Goal: Transaction & Acquisition: Book appointment/travel/reservation

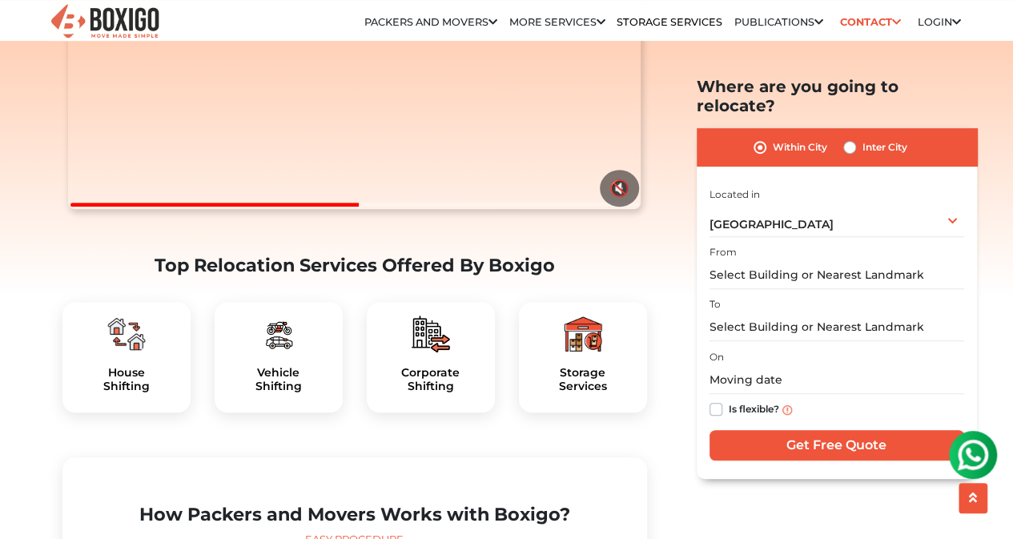
scroll to position [326, 0]
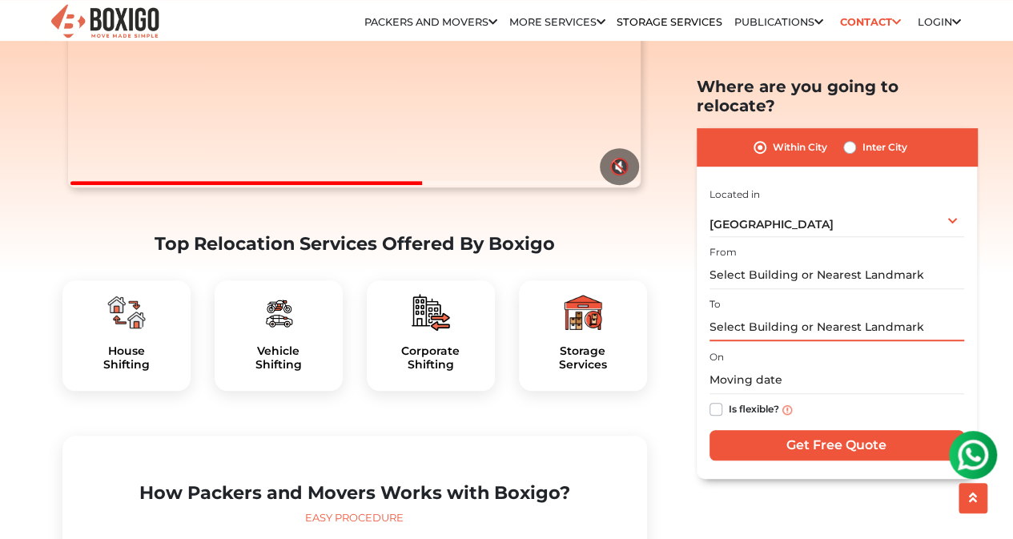
click at [722, 313] on input "text" at bounding box center [837, 327] width 255 height 28
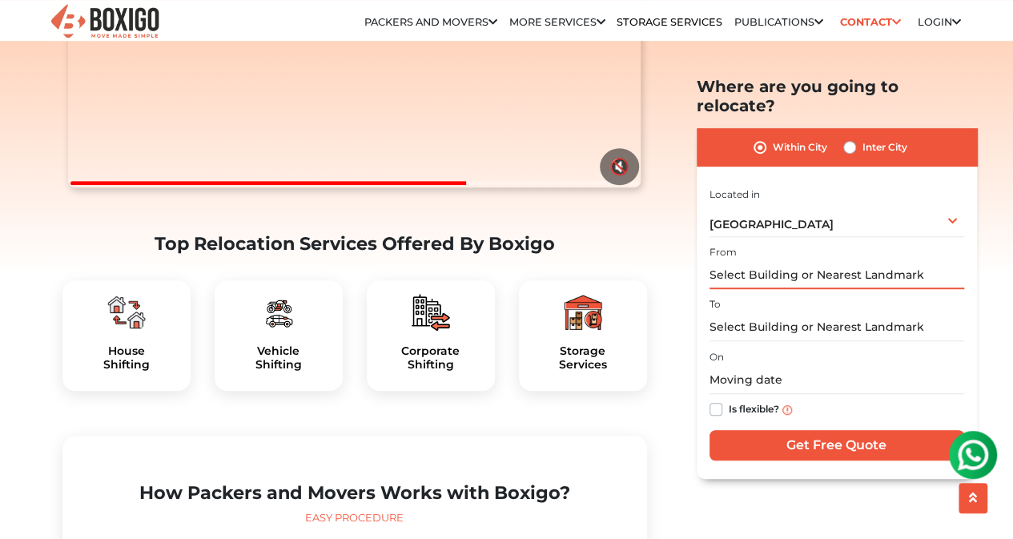
click at [728, 261] on input "text" at bounding box center [837, 275] width 255 height 28
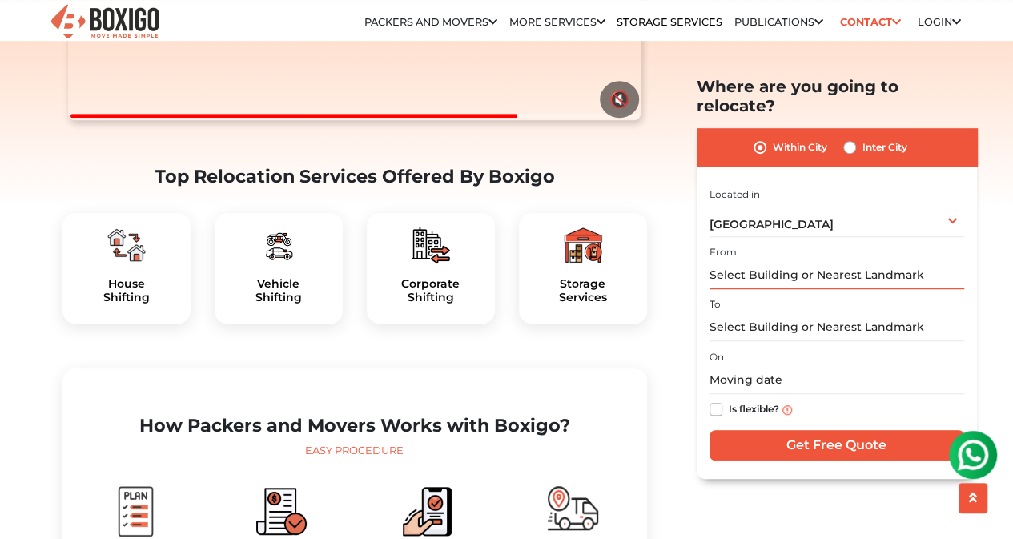
scroll to position [396, 0]
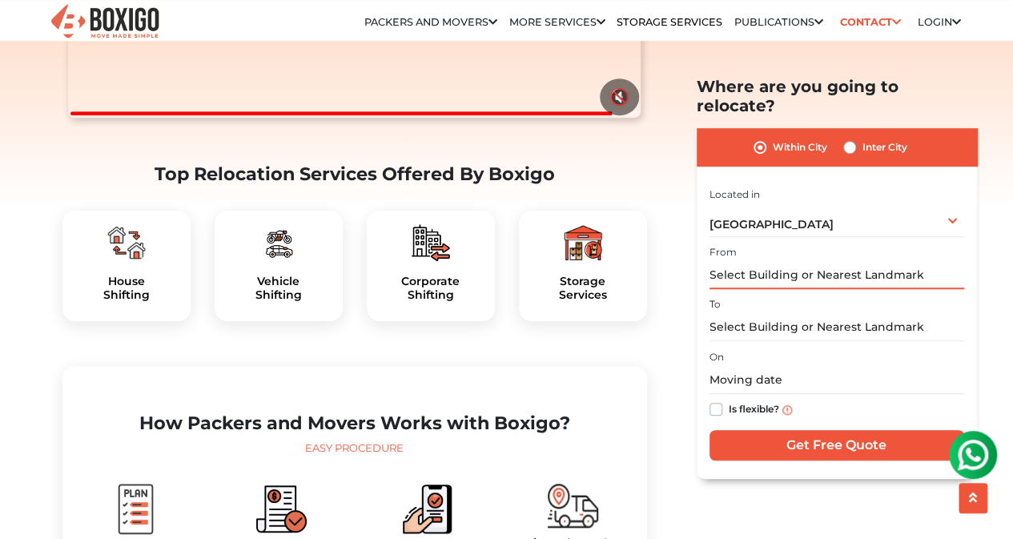
click at [726, 261] on input "text" at bounding box center [837, 275] width 255 height 28
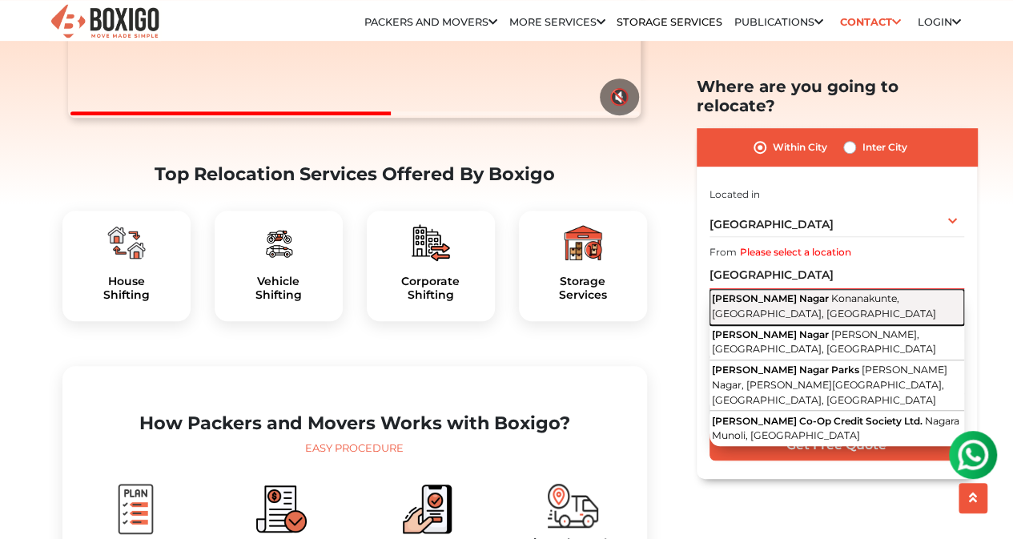
click at [802, 292] on span "[PERSON_NAME] Nagar" at bounding box center [770, 298] width 117 height 12
type input "[PERSON_NAME] Nagar, [GEOGRAPHIC_DATA], [GEOGRAPHIC_DATA], [GEOGRAPHIC_DATA]"
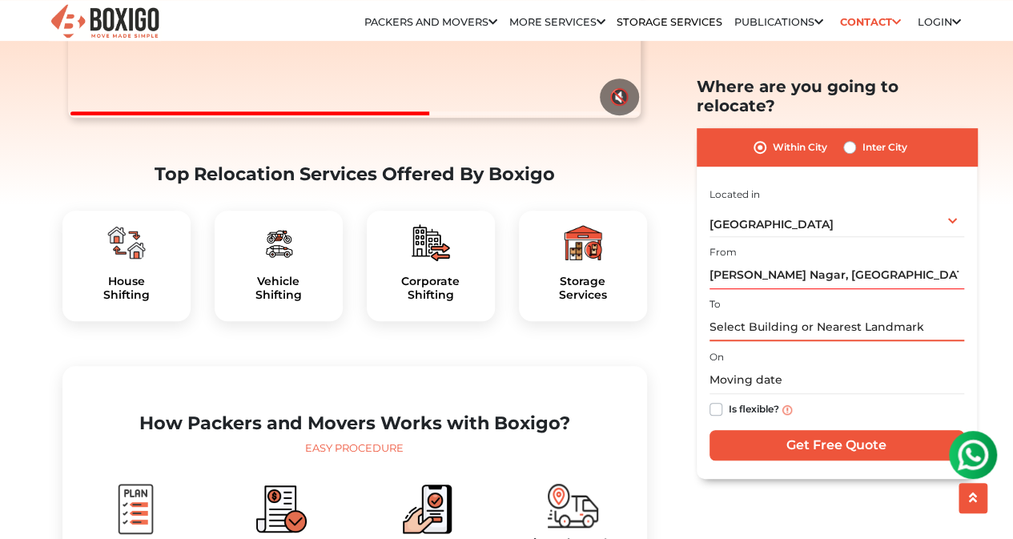
click at [774, 313] on input "text" at bounding box center [837, 327] width 255 height 28
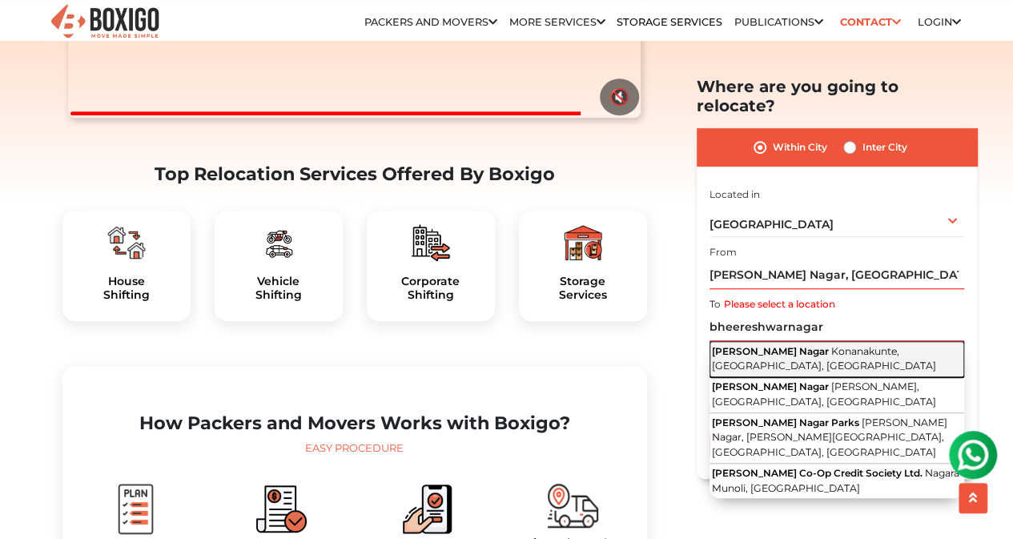
click at [841, 344] on span "Konanakunte, [GEOGRAPHIC_DATA], [GEOGRAPHIC_DATA]" at bounding box center [824, 357] width 224 height 27
type input "[PERSON_NAME] Nagar, [GEOGRAPHIC_DATA], [GEOGRAPHIC_DATA], [GEOGRAPHIC_DATA]"
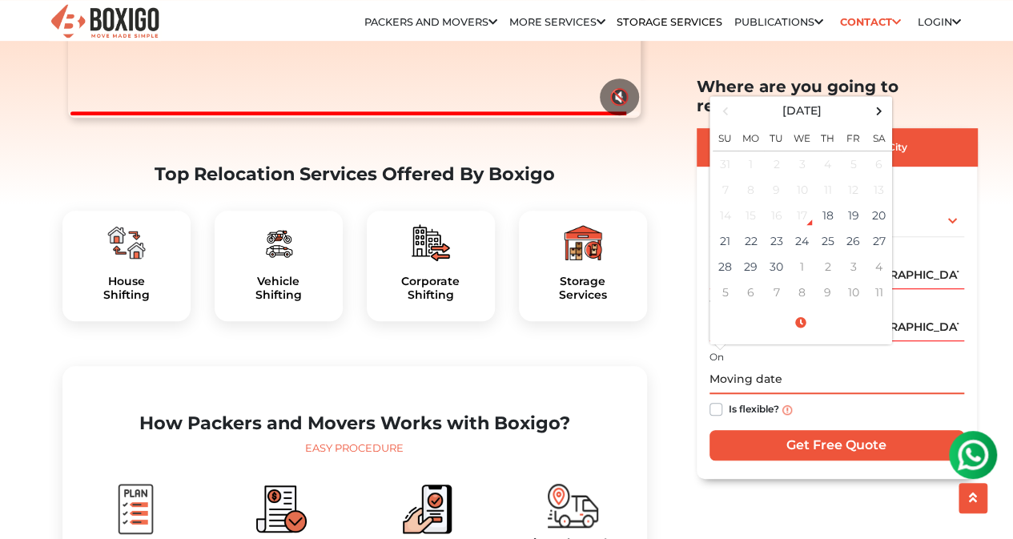
click at [790, 366] on input "text" at bounding box center [837, 380] width 255 height 28
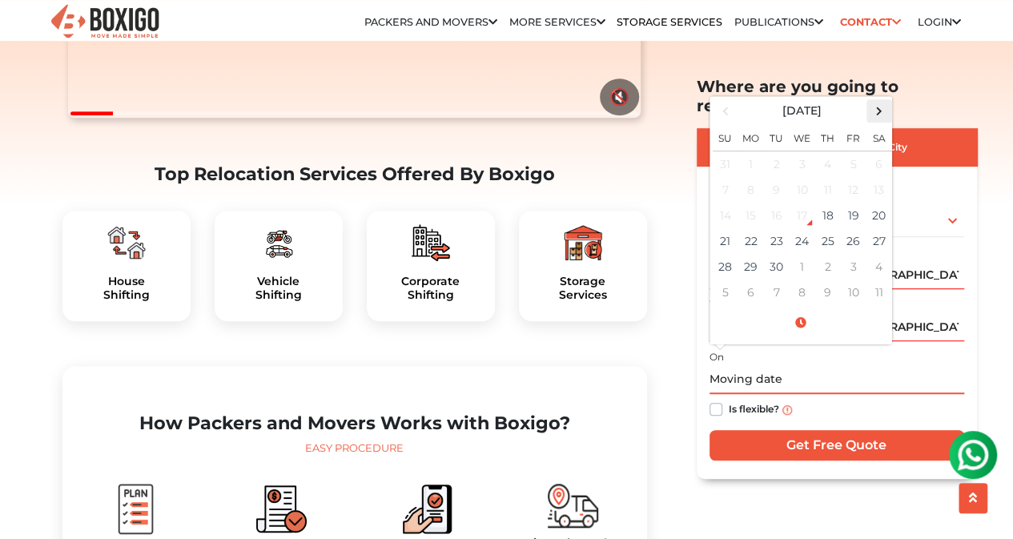
click at [878, 100] on span at bounding box center [879, 111] width 22 height 22
click at [752, 203] on td "13" at bounding box center [751, 216] width 26 height 26
type input "[DATE] 12:00 AM"
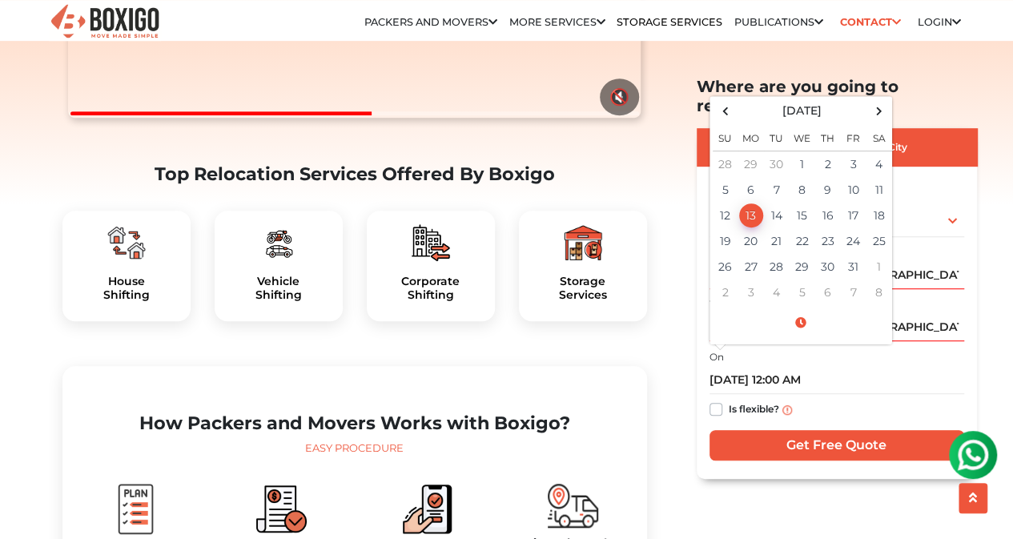
click at [729, 400] on label "Is flexible?" at bounding box center [754, 408] width 50 height 17
click at [717, 400] on input "Is flexible?" at bounding box center [716, 408] width 13 height 16
checkbox input "true"
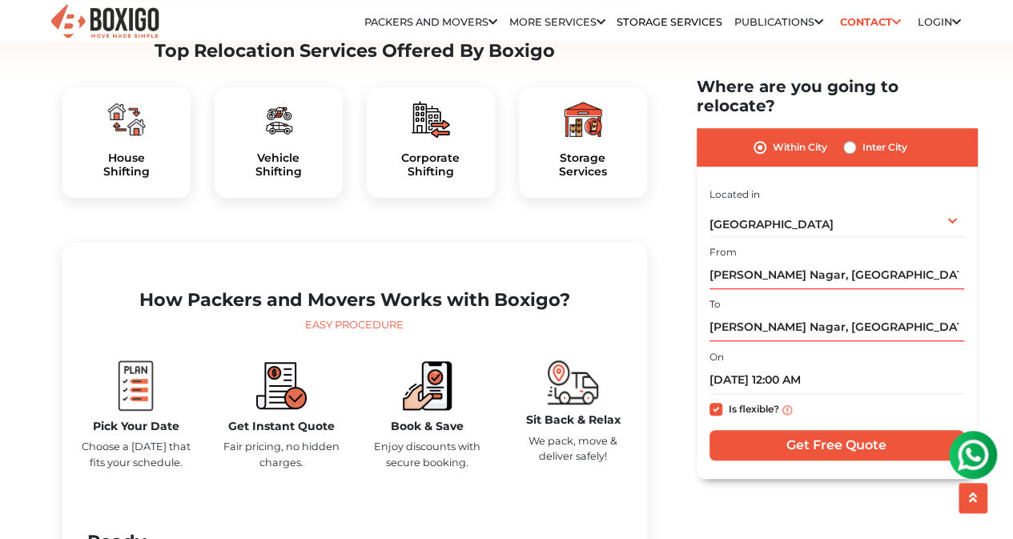
scroll to position [529, 0]
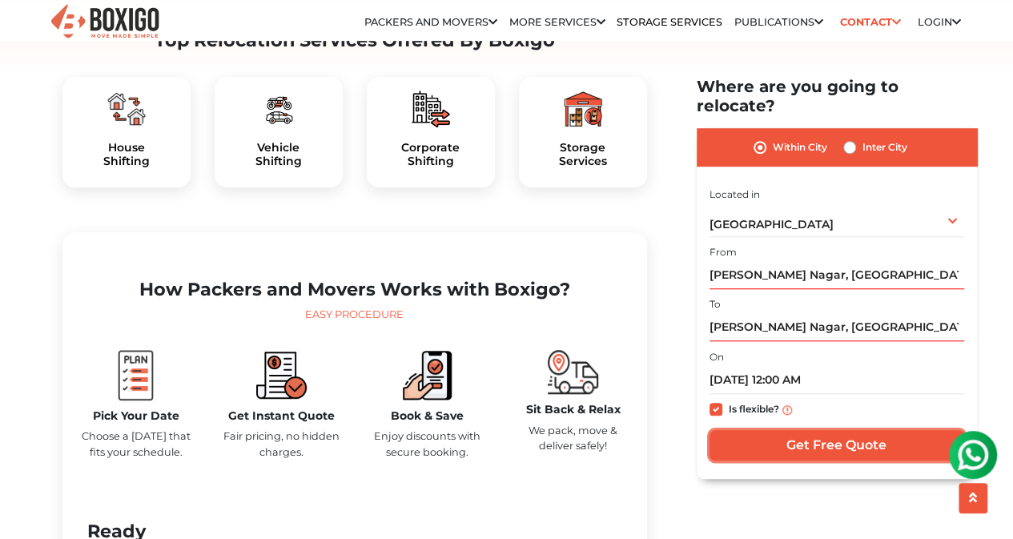
click at [820, 430] on input "Get Free Quote" at bounding box center [837, 445] width 255 height 30
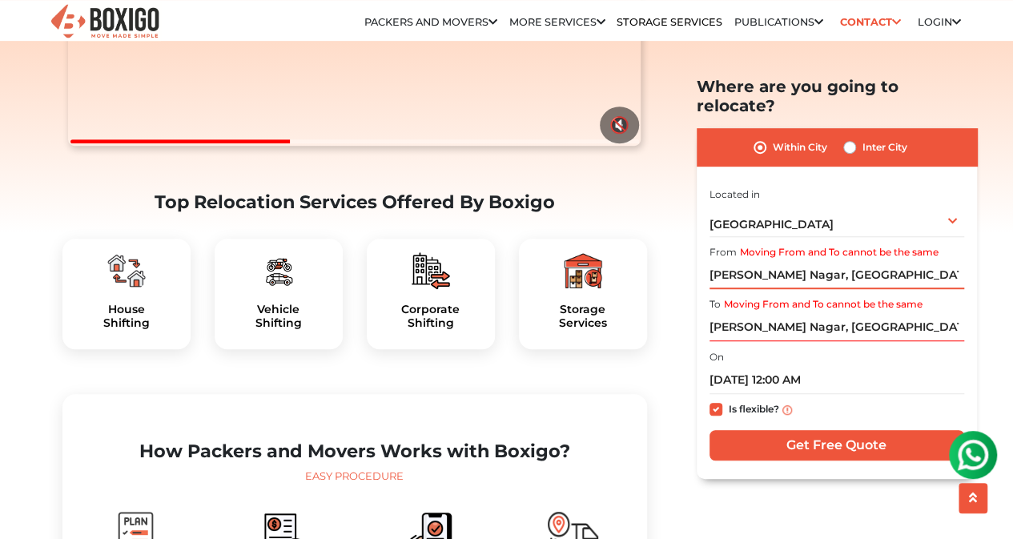
scroll to position [357, 0]
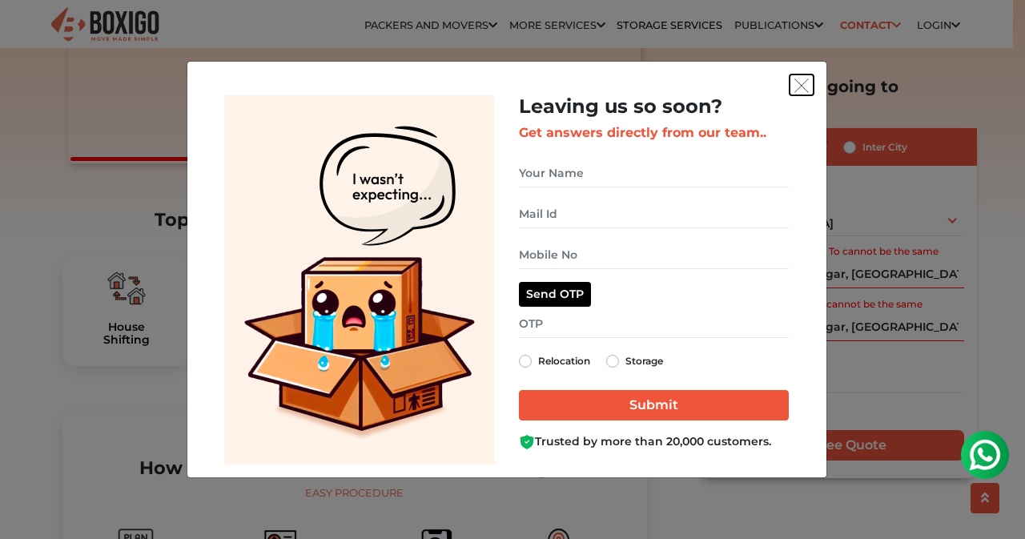
click at [806, 86] on img "get free quote dialog" at bounding box center [801, 85] width 14 height 14
